Goal: Navigation & Orientation: Find specific page/section

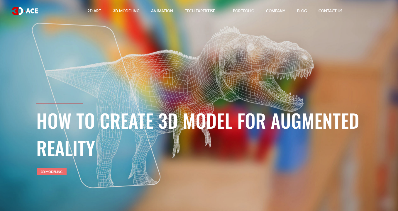
click at [56, 170] on link "3D Modeling" at bounding box center [52, 171] width 30 height 7
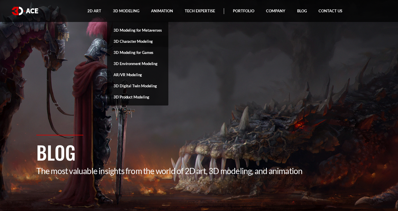
click at [128, 42] on link "3D Character Modeling" at bounding box center [137, 41] width 61 height 11
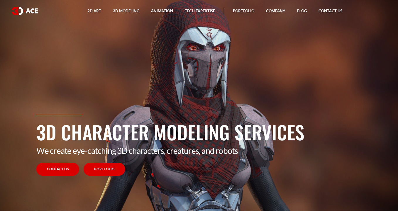
click at [96, 173] on link "Portfolio" at bounding box center [105, 169] width 42 height 13
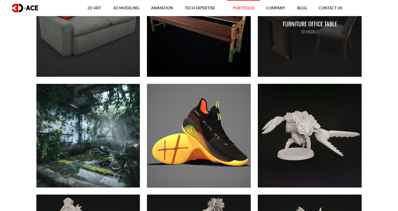
scroll to position [2339, 0]
